Goal: Find specific page/section: Find specific page/section

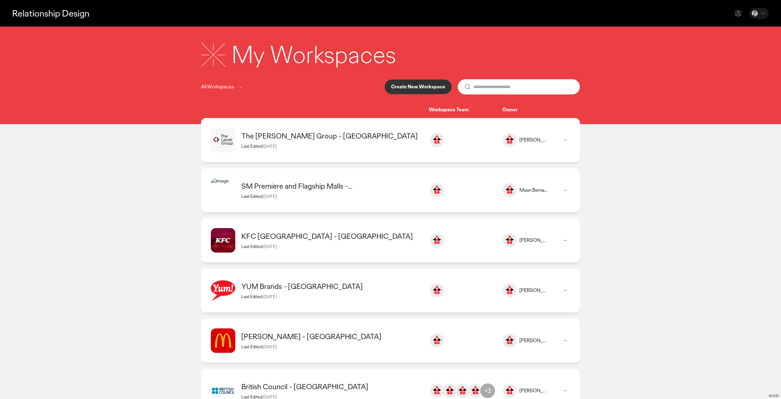
click at [297, 242] on div "KFC [GEOGRAPHIC_DATA] - [GEOGRAPHIC_DATA] Last Edited: [DATE]" at bounding box center [331, 239] width 181 height 17
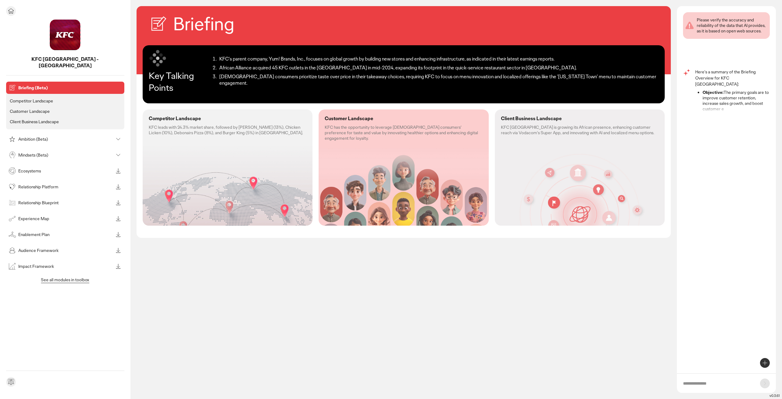
click at [35, 153] on p "Mindsets (Beta)" at bounding box center [65, 155] width 95 height 4
